Goal: Navigation & Orientation: Find specific page/section

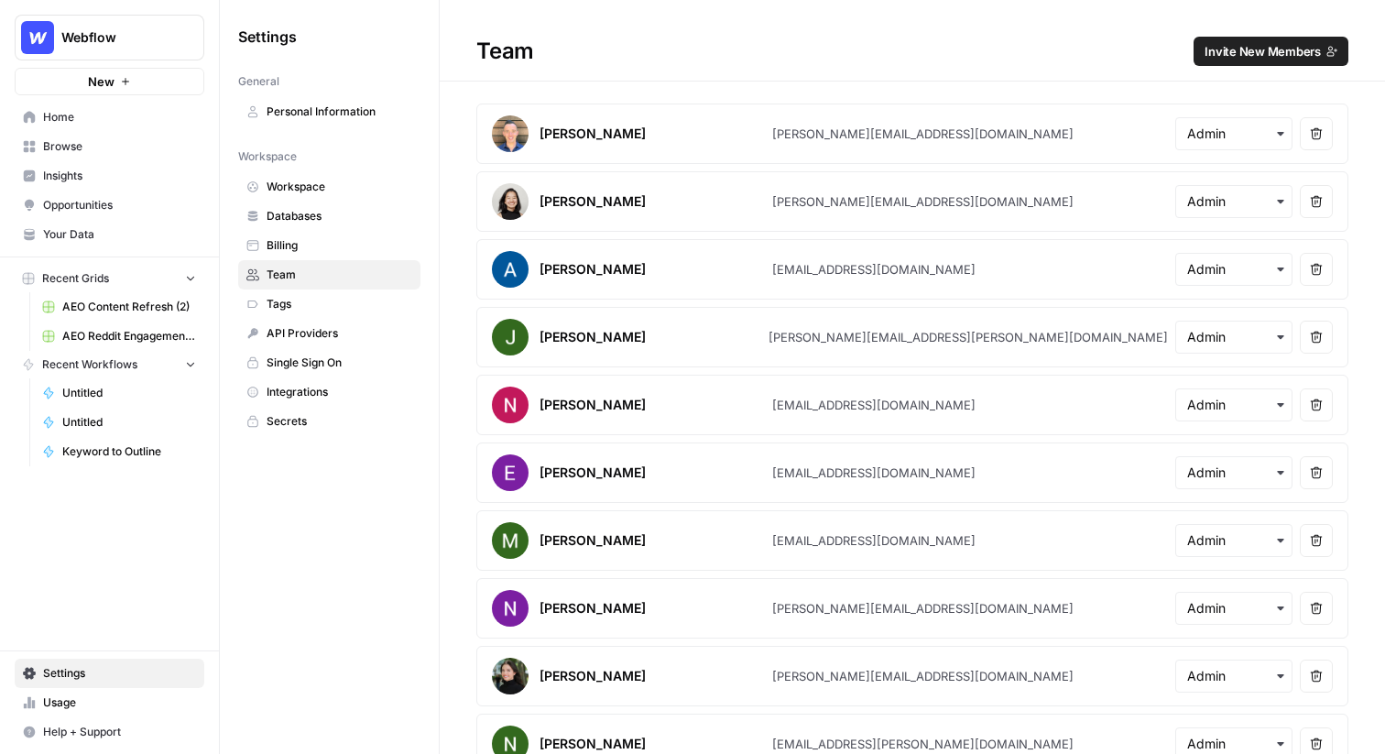
click at [111, 43] on span "Webflow" at bounding box center [116, 37] width 111 height 18
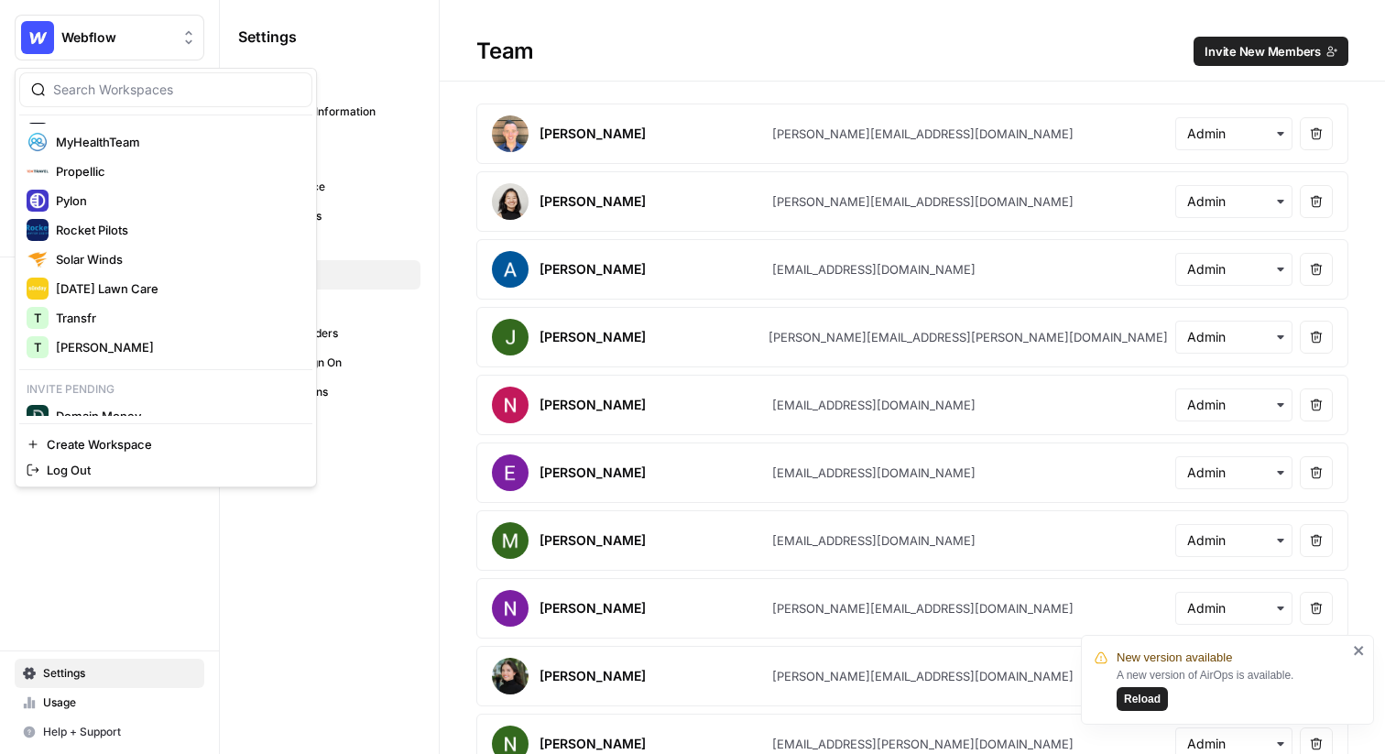
scroll to position [333, 0]
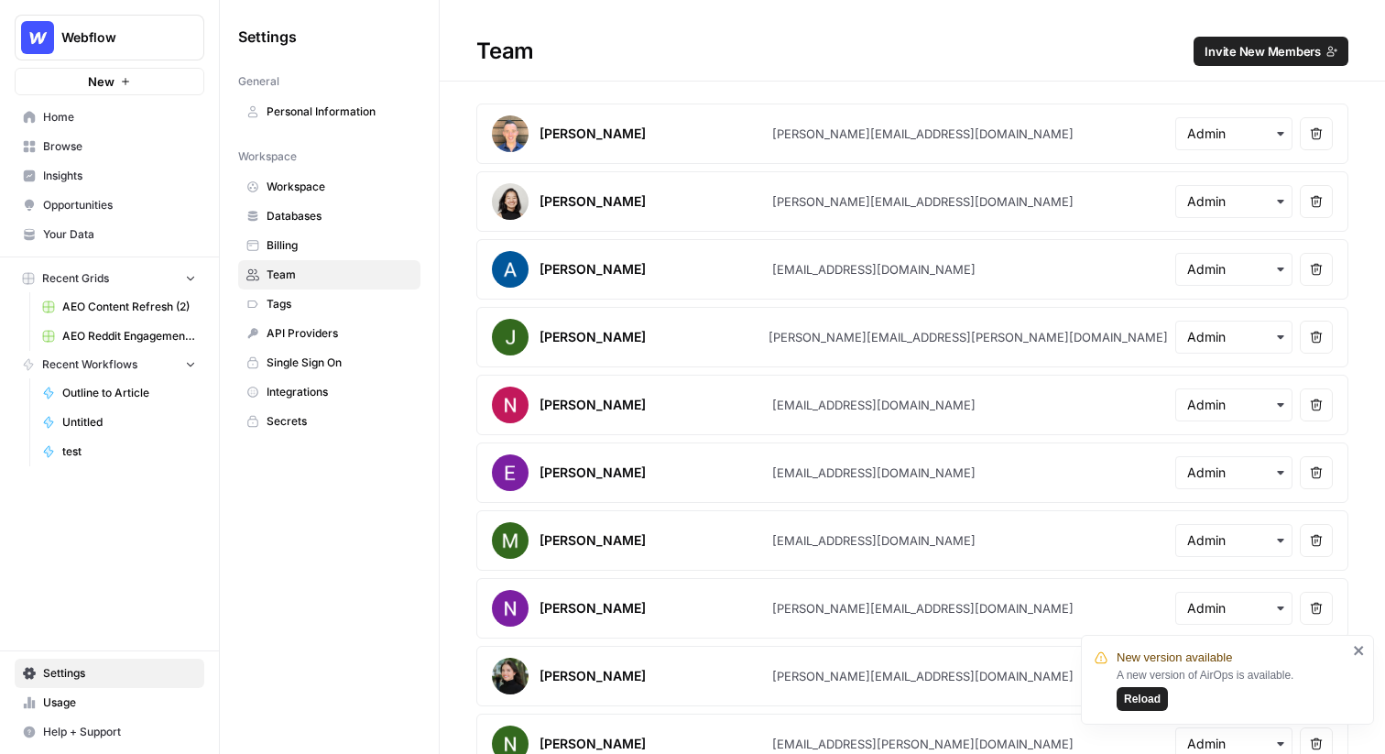
click at [1146, 699] on span "Reload" at bounding box center [1142, 699] width 37 height 16
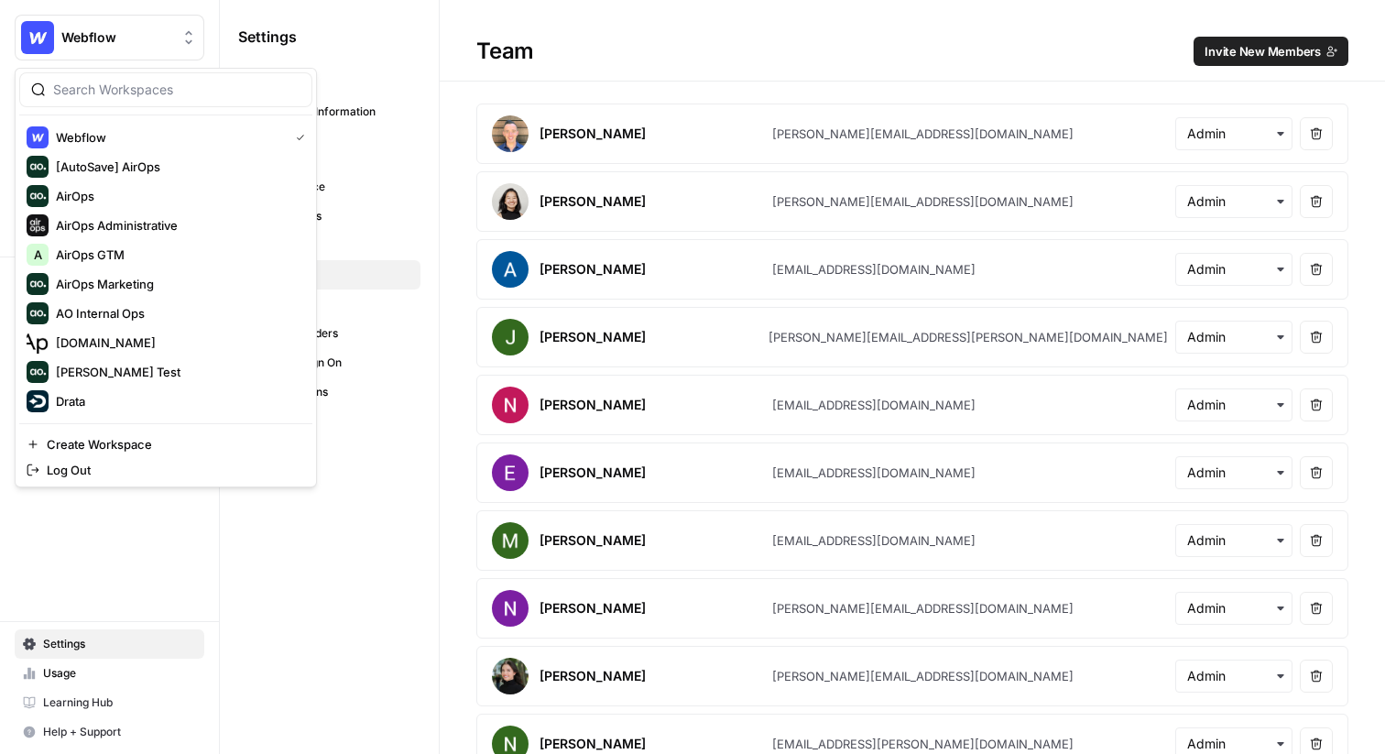
click at [122, 51] on button "Webflow" at bounding box center [110, 38] width 190 height 46
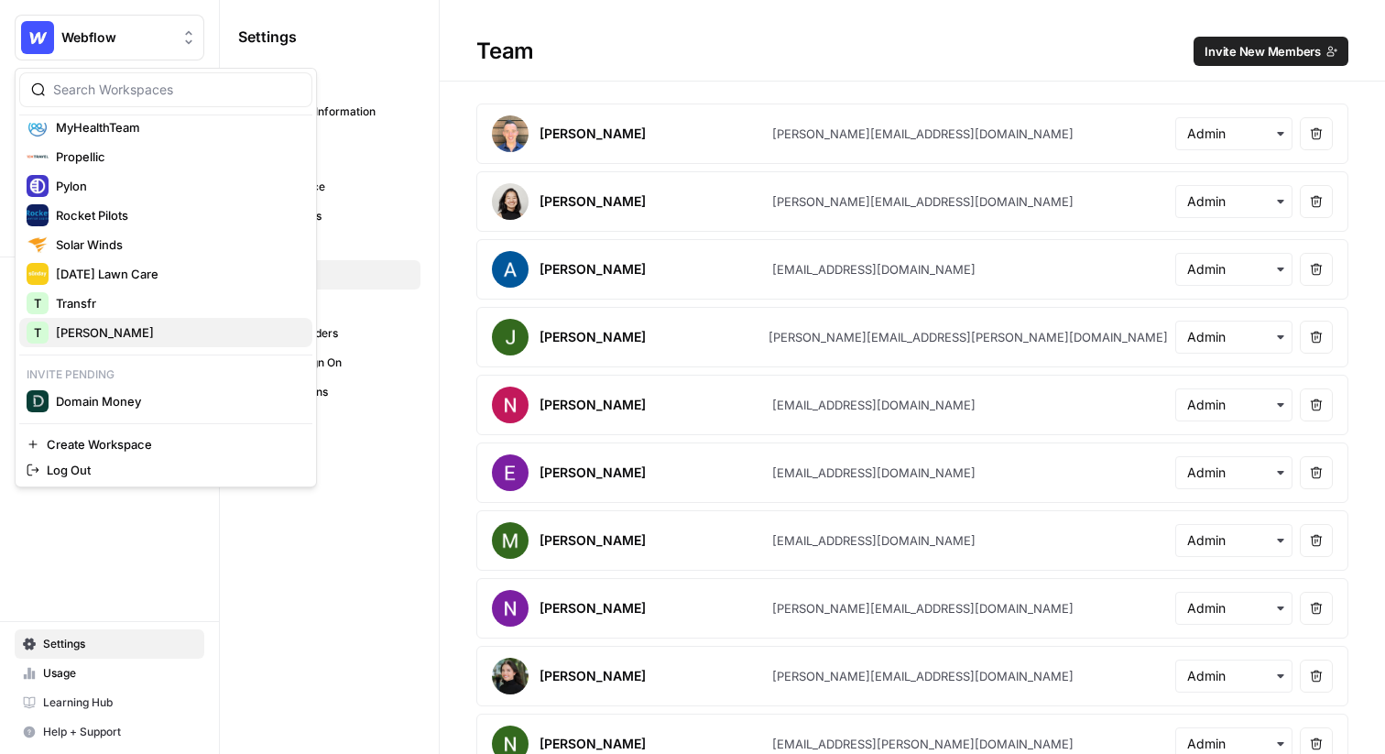
click at [86, 322] on div "T [PERSON_NAME]" at bounding box center [166, 333] width 278 height 22
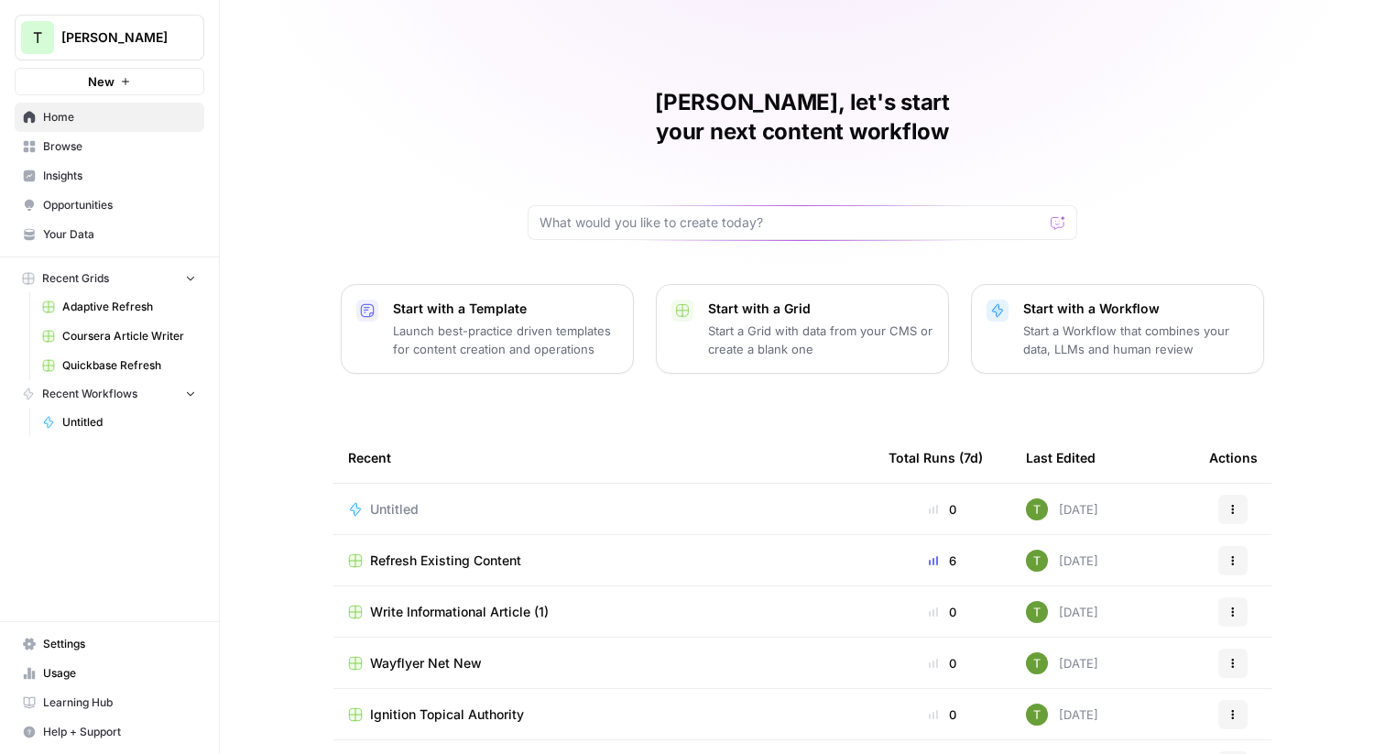
click at [79, 144] on span "Browse" at bounding box center [119, 146] width 153 height 16
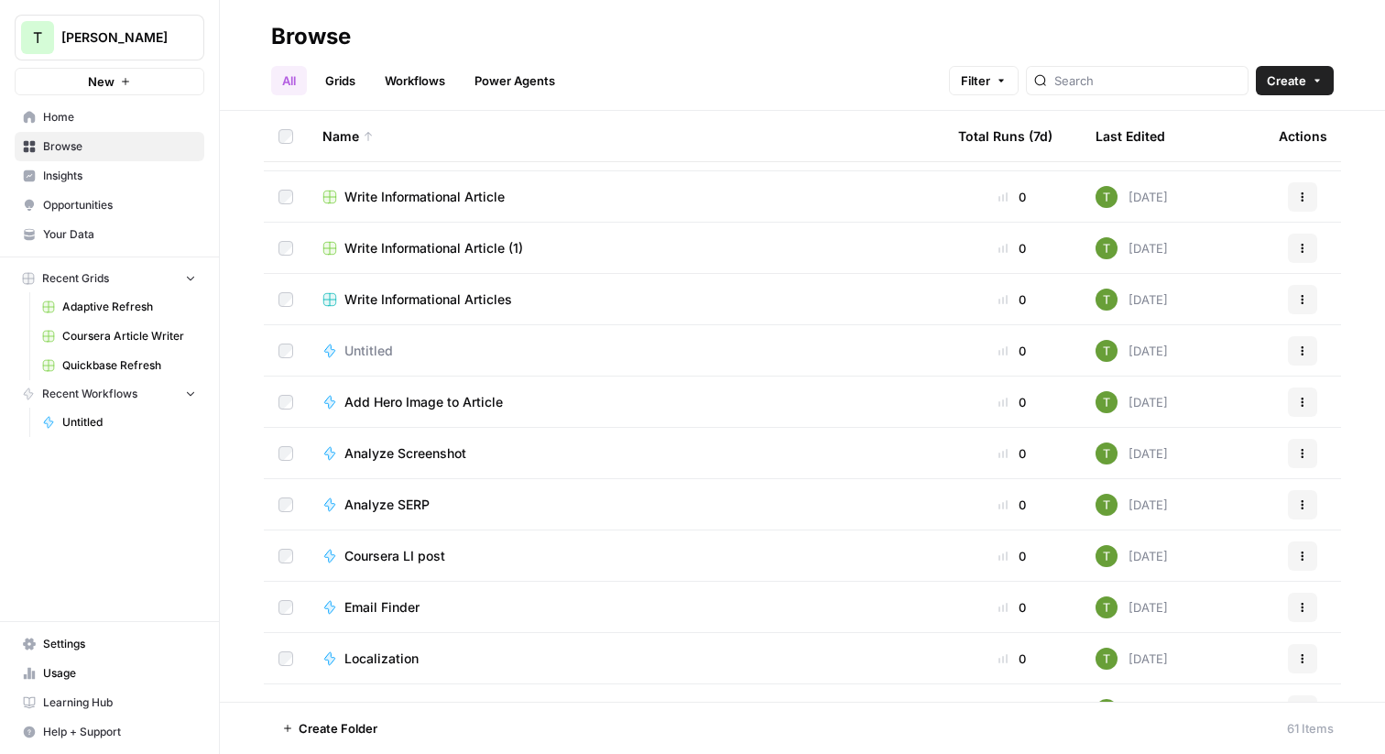
scroll to position [1990, 0]
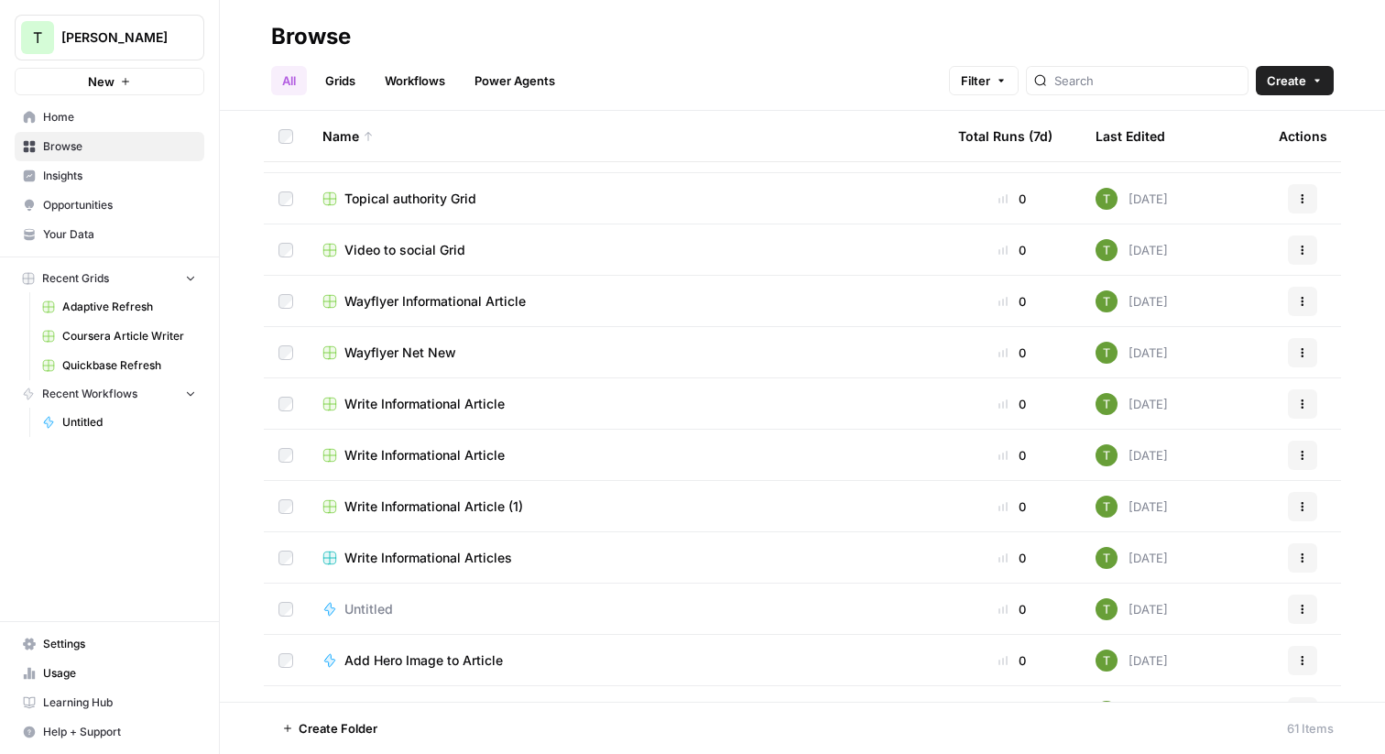
click at [62, 233] on span "Your Data" at bounding box center [119, 234] width 153 height 16
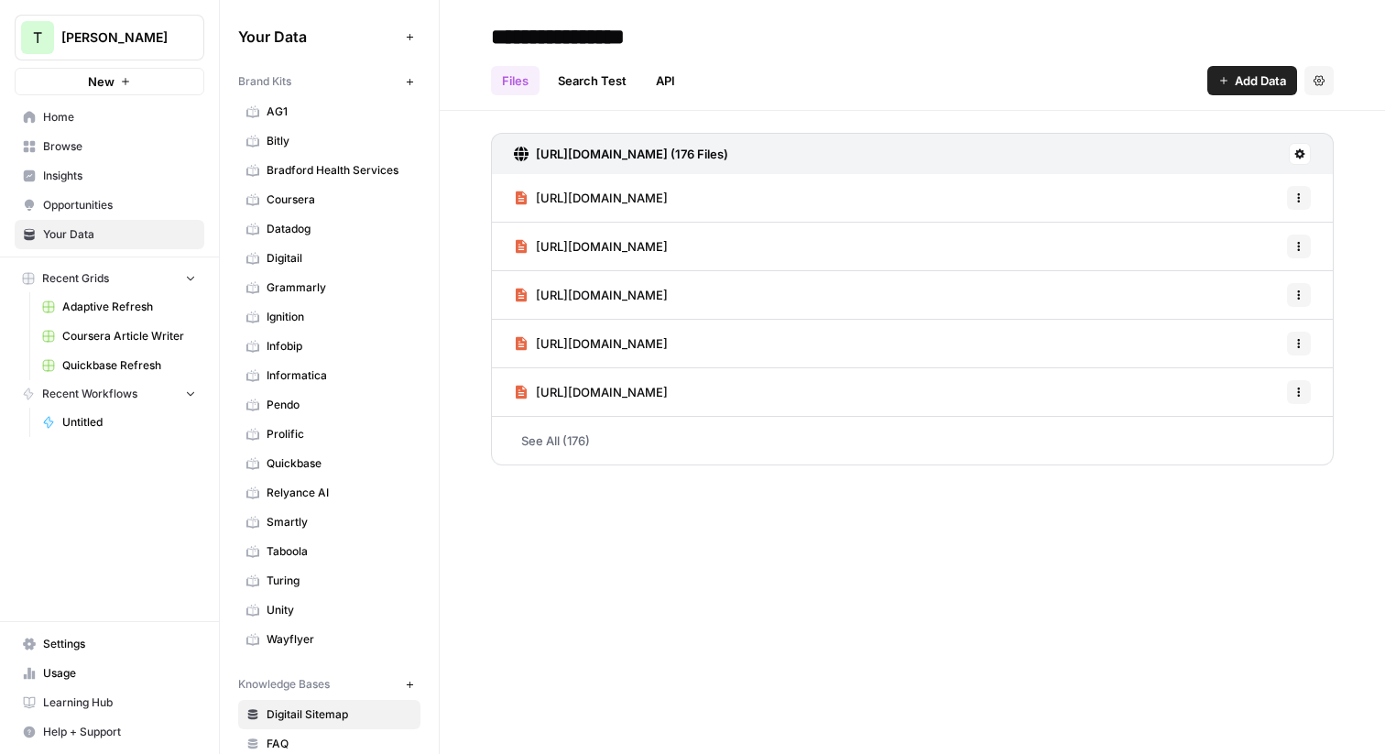
scroll to position [4, 0]
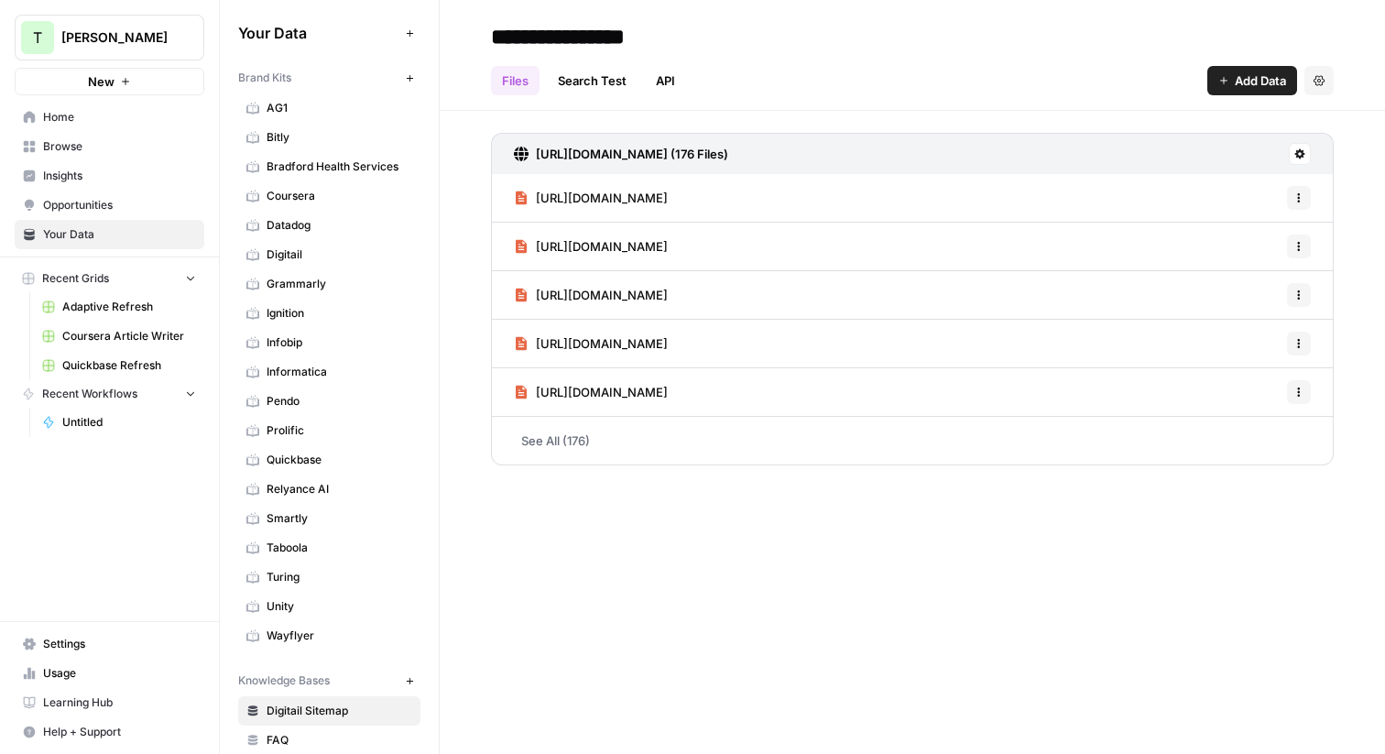
click at [58, 115] on span "Home" at bounding box center [119, 117] width 153 height 16
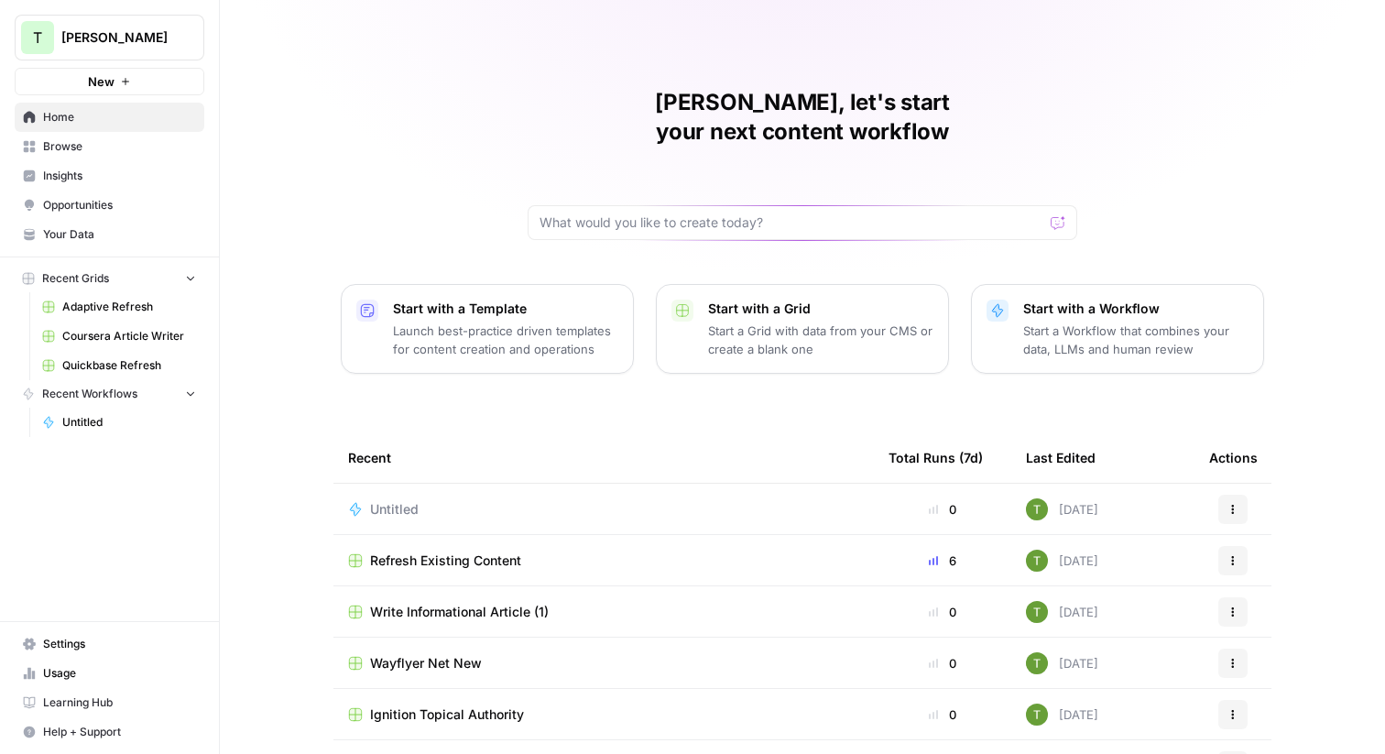
click at [39, 147] on link "Browse" at bounding box center [110, 146] width 190 height 29
